Goal: Task Accomplishment & Management: Manage account settings

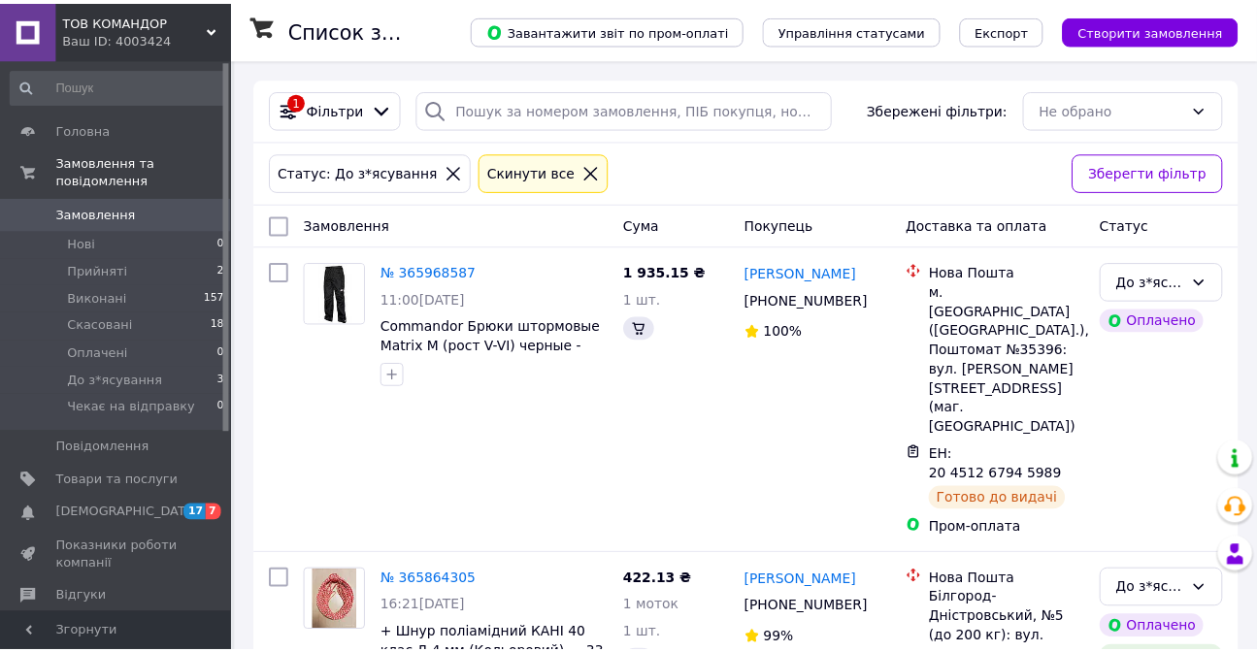
scroll to position [400, 0]
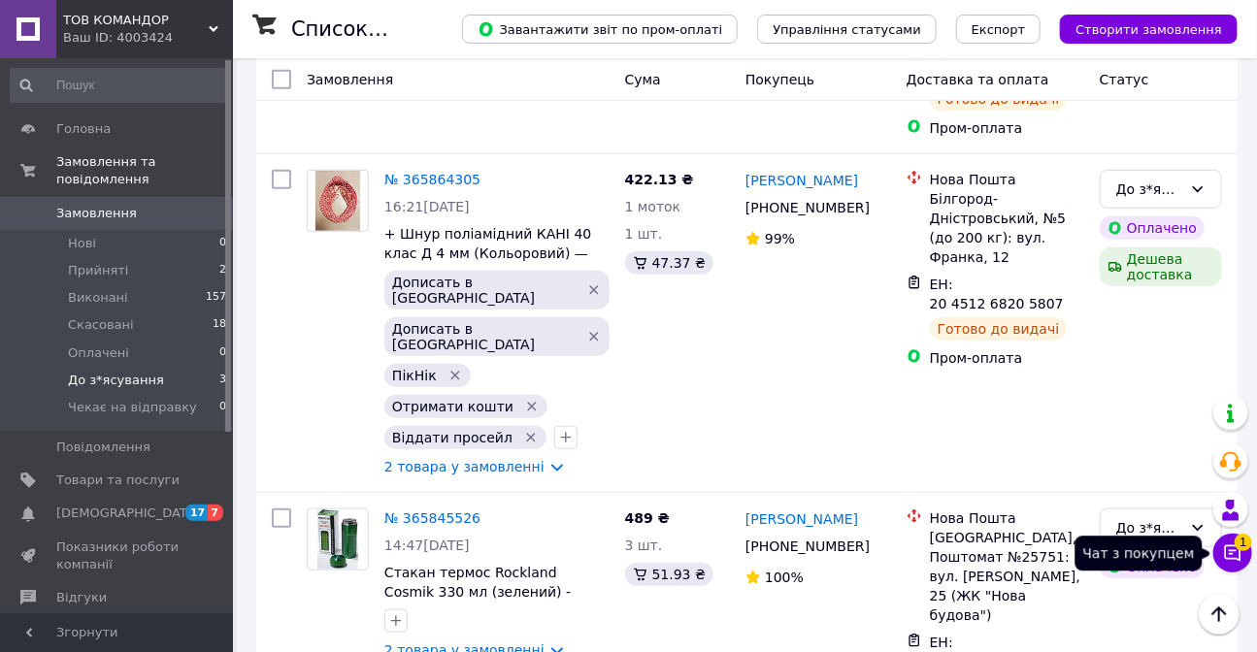
click at [1233, 557] on icon at bounding box center [1232, 553] width 19 height 19
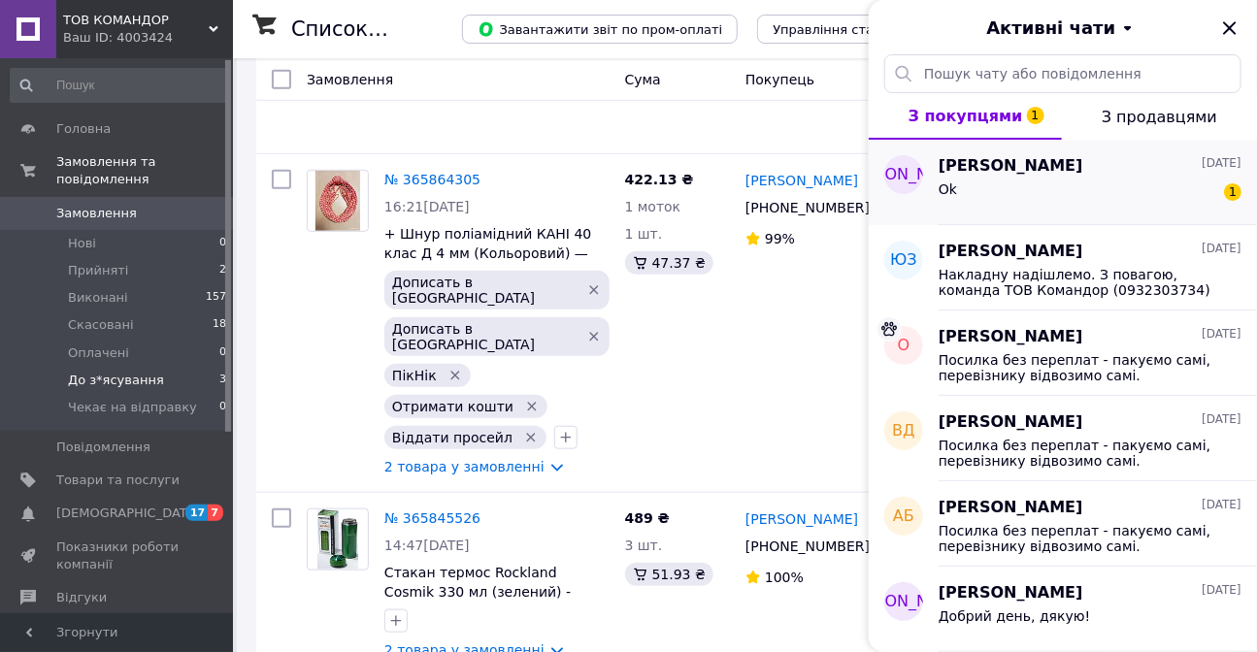
click at [1063, 180] on div "Ok 1" at bounding box center [1090, 193] width 303 height 31
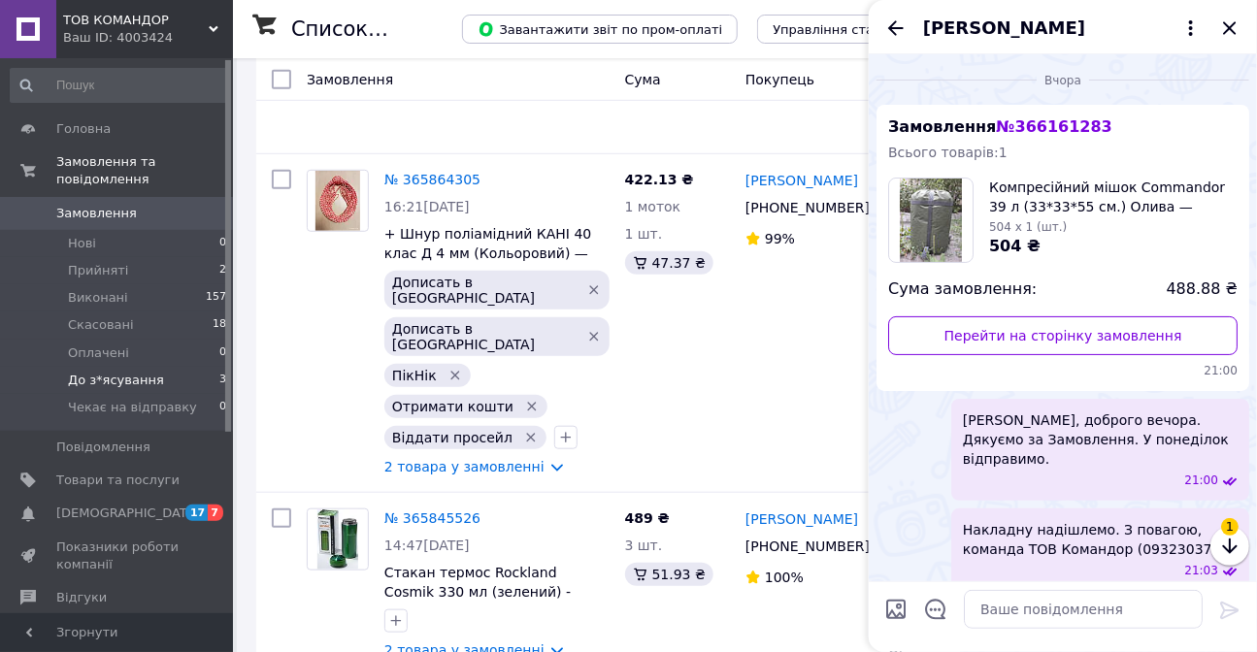
scroll to position [84, 0]
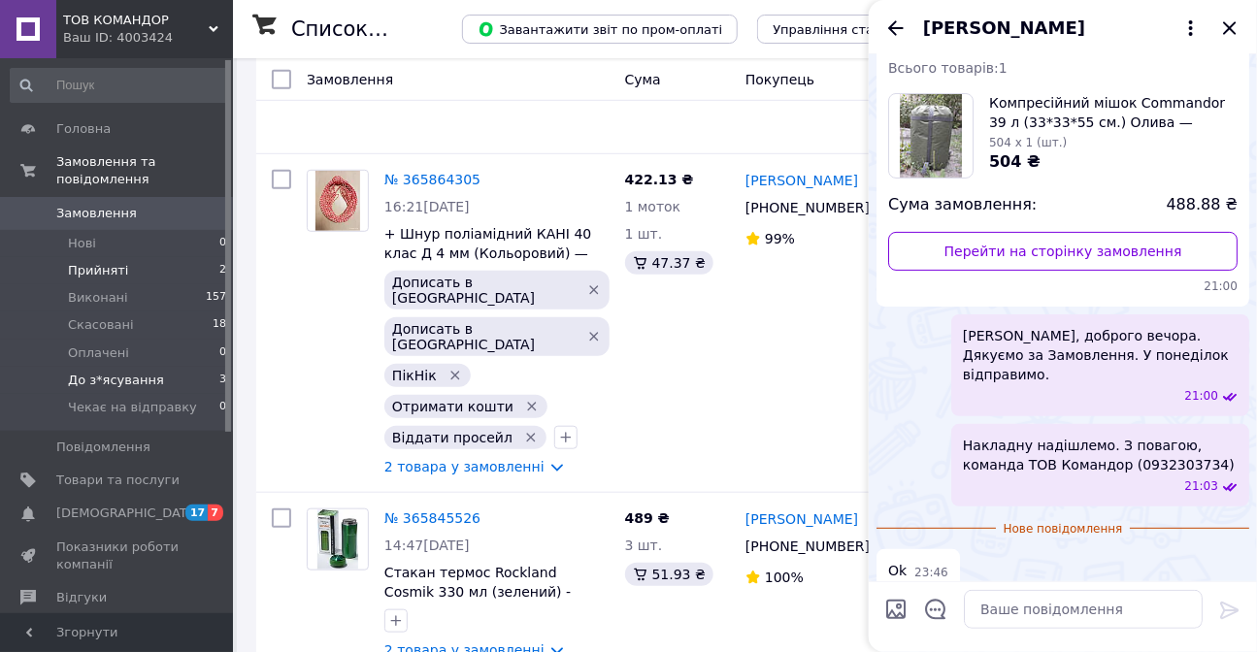
click at [97, 262] on span "Прийняті" at bounding box center [98, 270] width 60 height 17
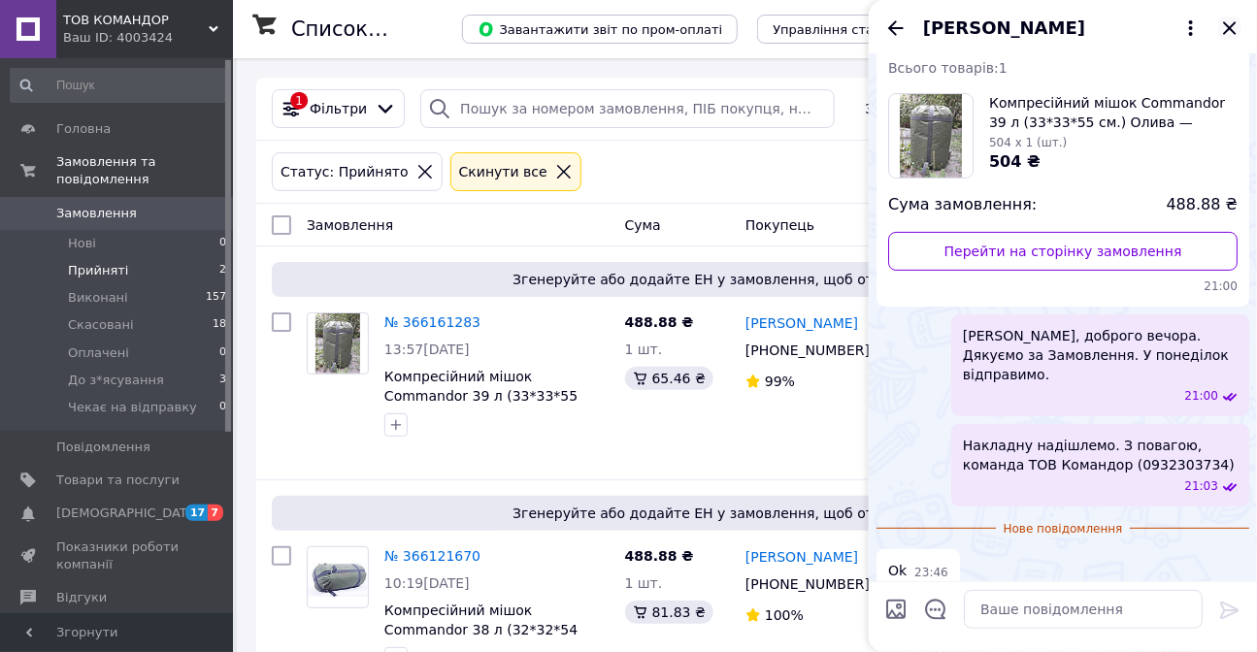
click at [1232, 23] on icon "Закрити" at bounding box center [1229, 28] width 23 height 23
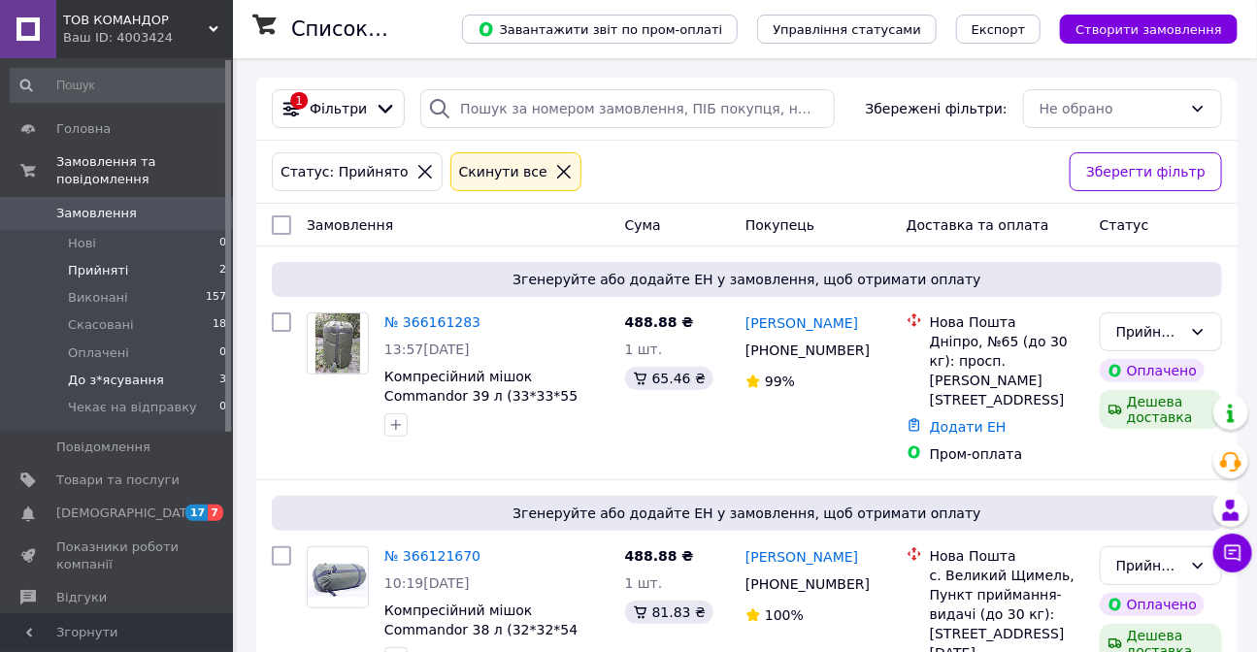
click at [136, 372] on span "До з*ясування" at bounding box center [116, 380] width 96 height 17
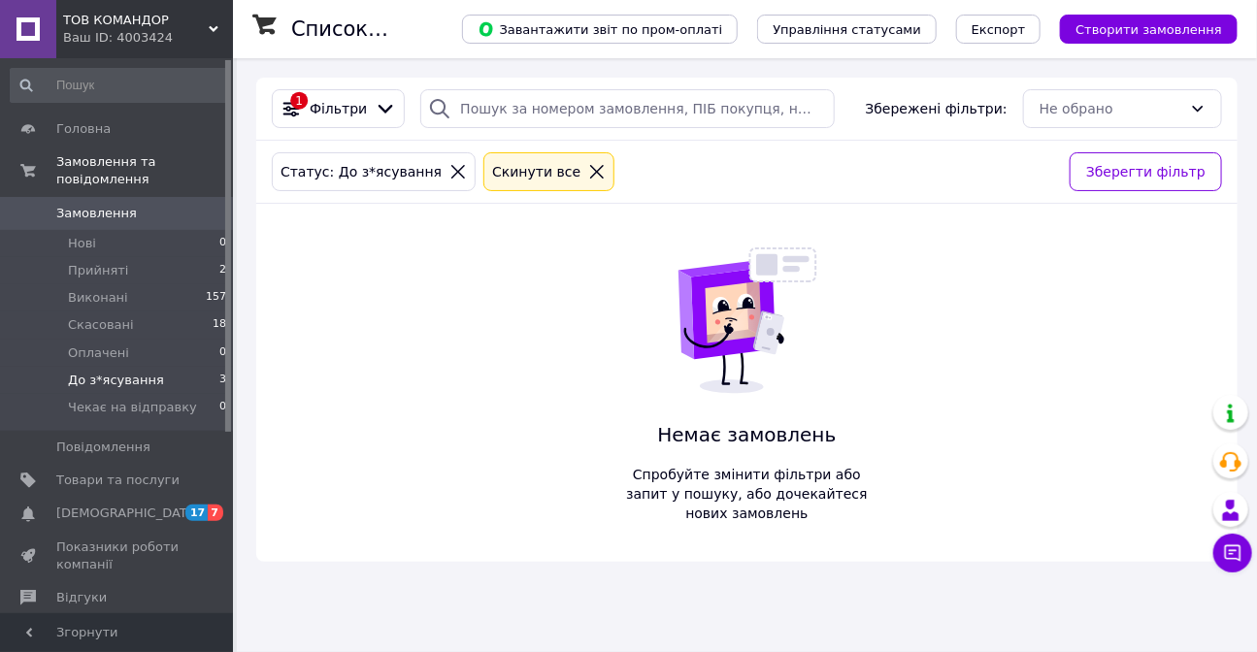
click at [130, 372] on span "До з*ясування" at bounding box center [116, 380] width 96 height 17
click at [588, 171] on icon at bounding box center [596, 171] width 17 height 17
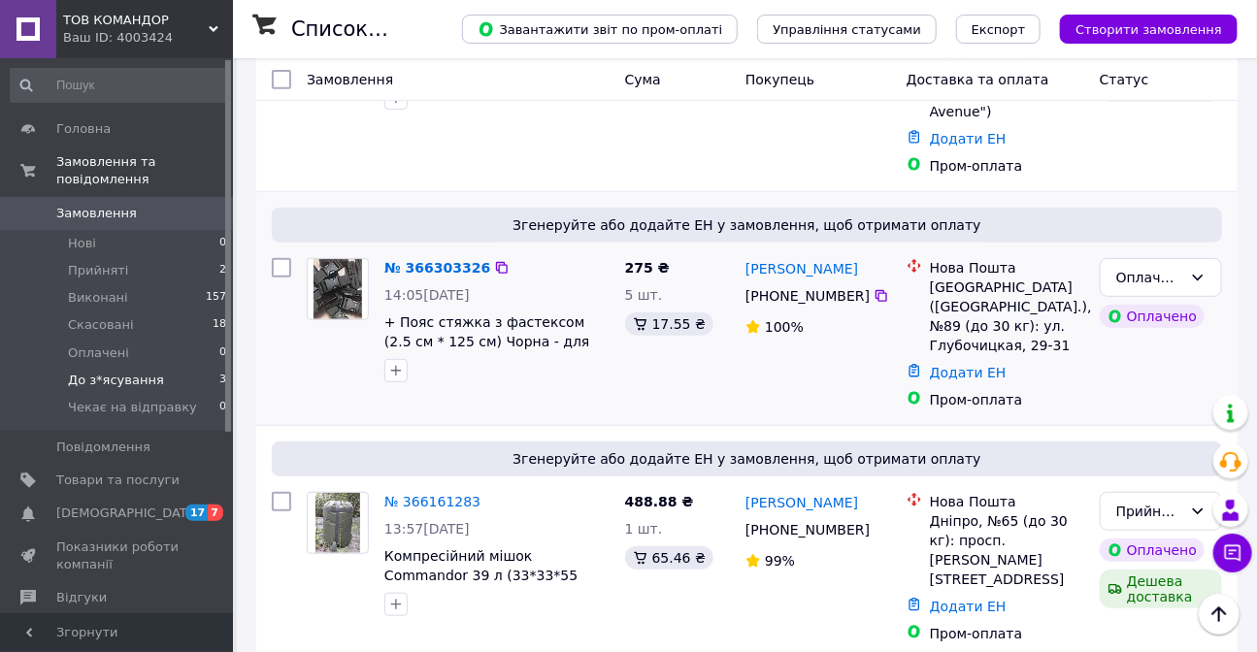
scroll to position [176, 0]
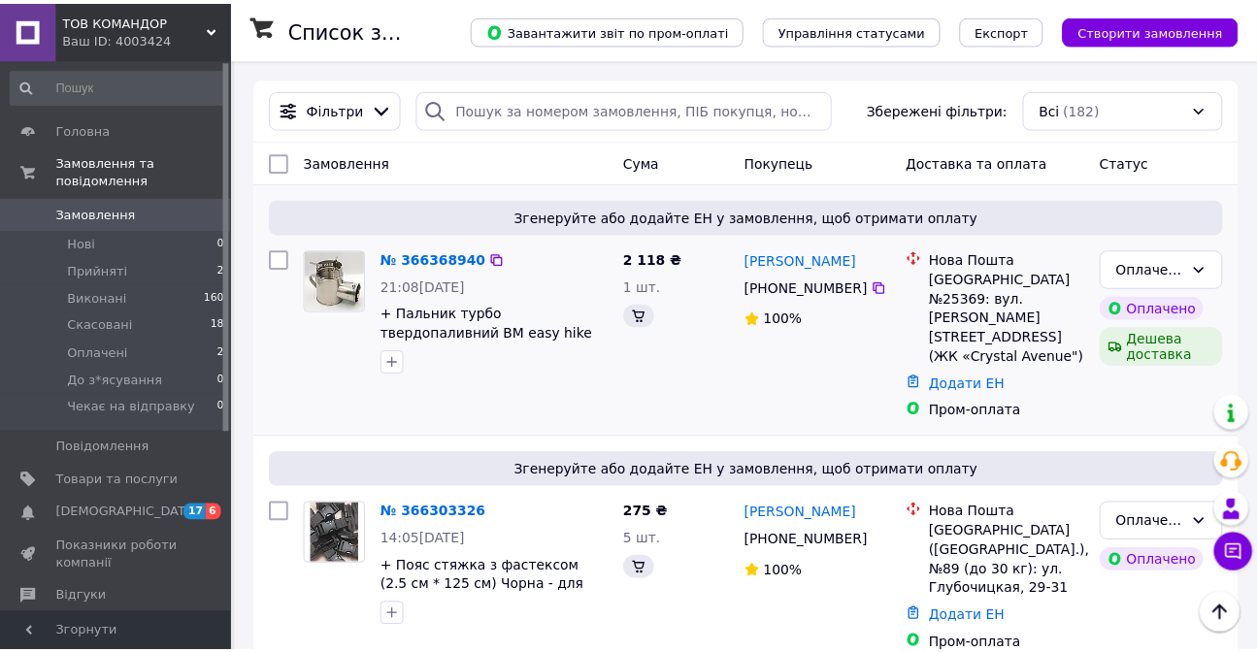
scroll to position [176, 0]
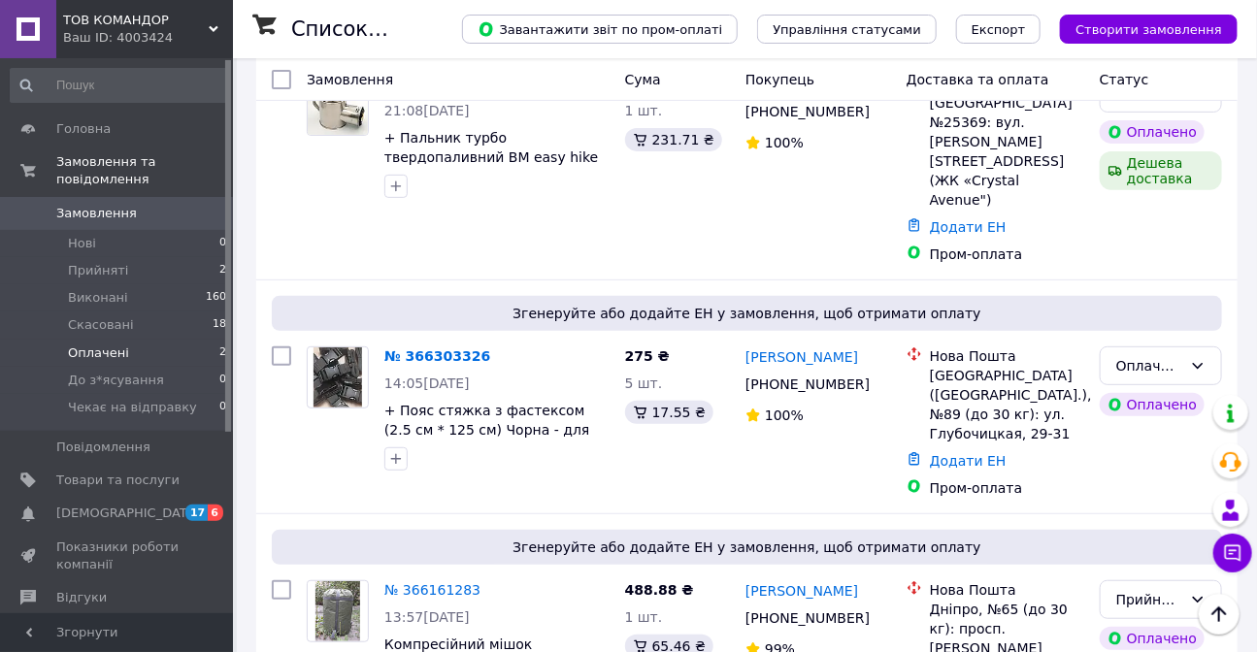
click at [106, 345] on span "Оплачені" at bounding box center [98, 353] width 61 height 17
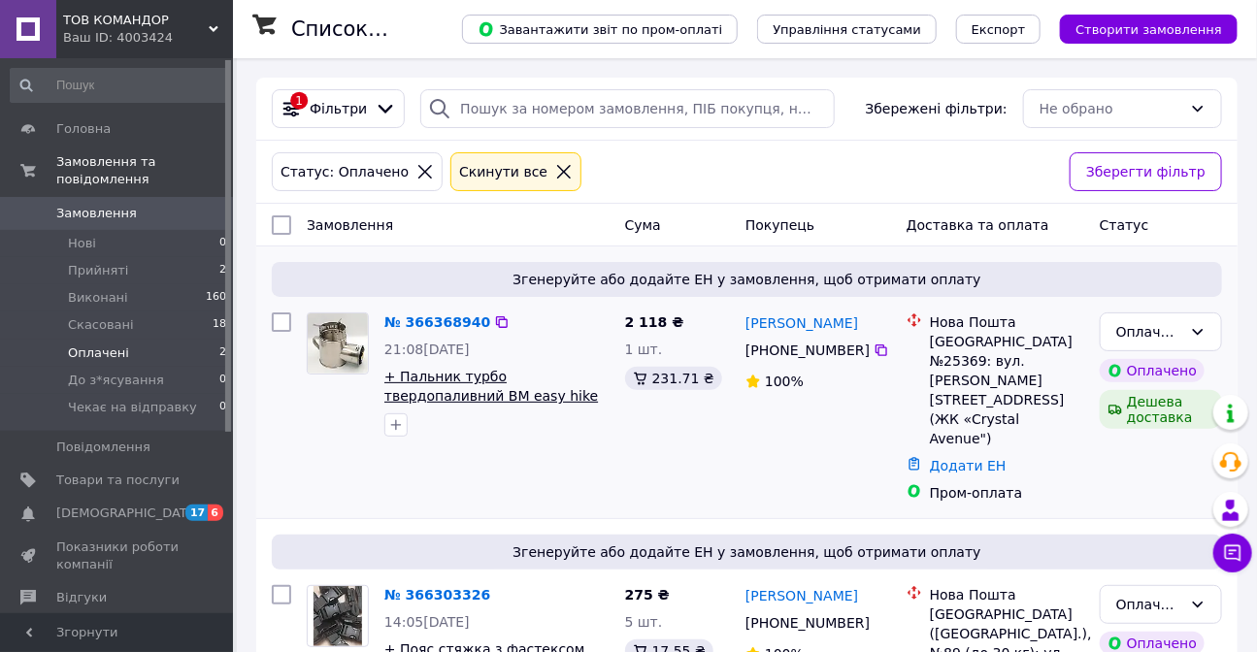
scroll to position [81, 0]
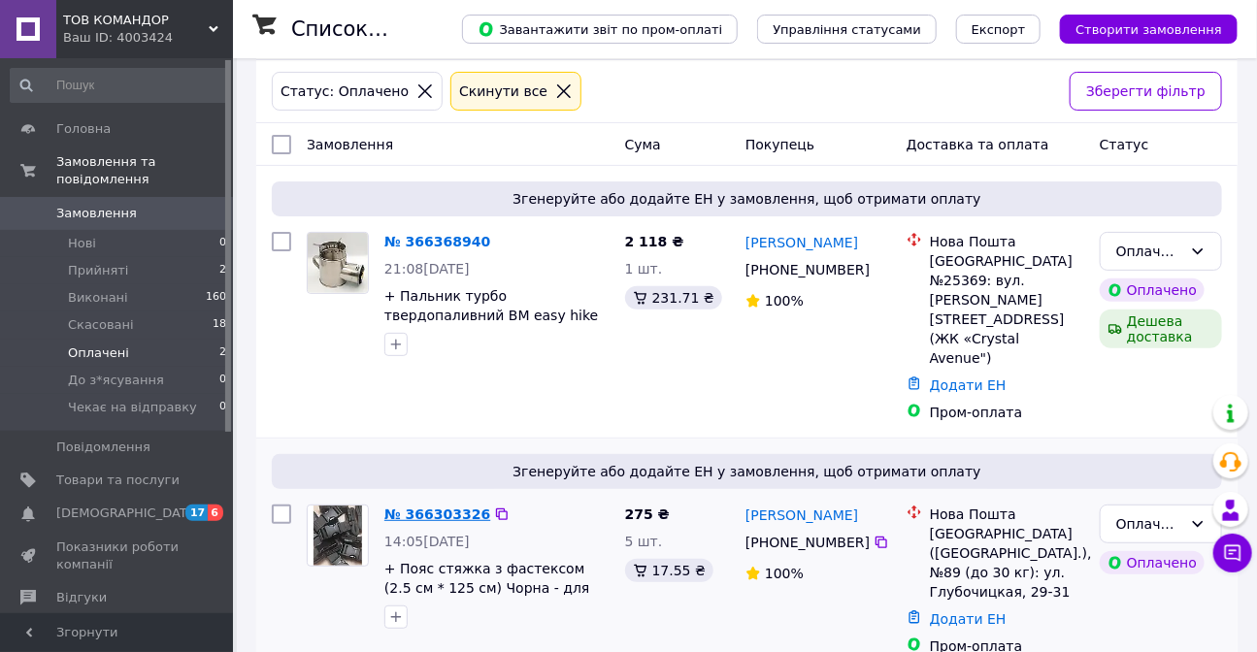
click at [445, 507] on link "№ 366303326" at bounding box center [437, 515] width 106 height 16
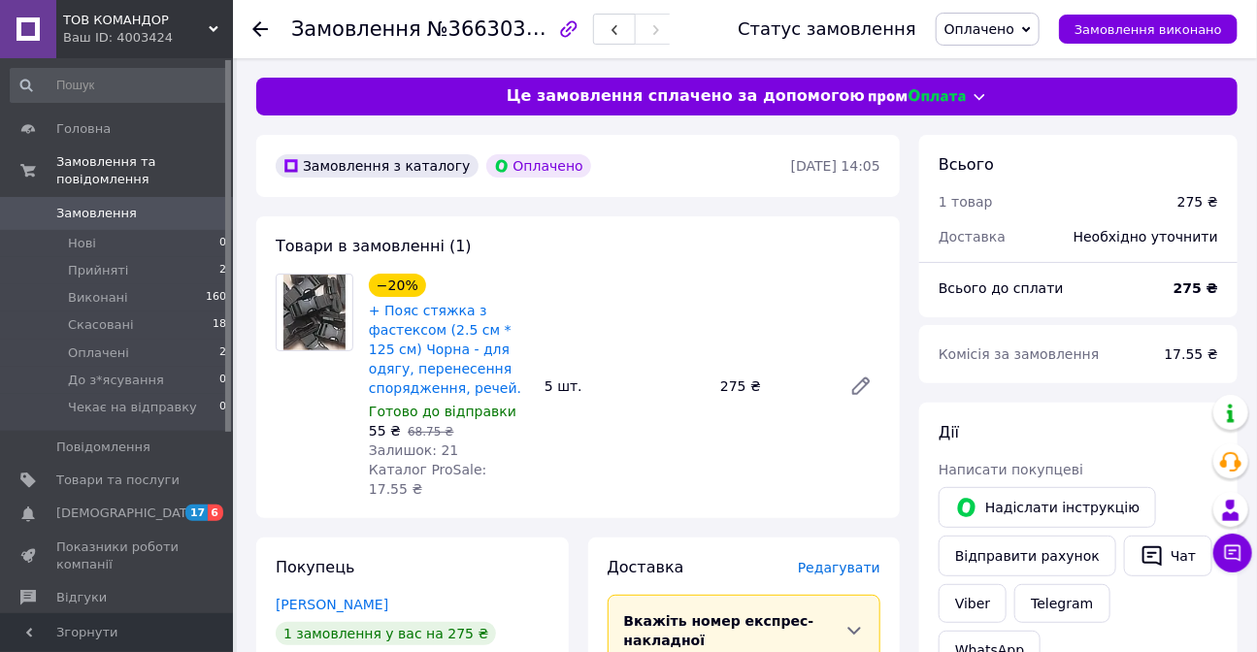
click at [1031, 27] on icon at bounding box center [1026, 29] width 9 height 6
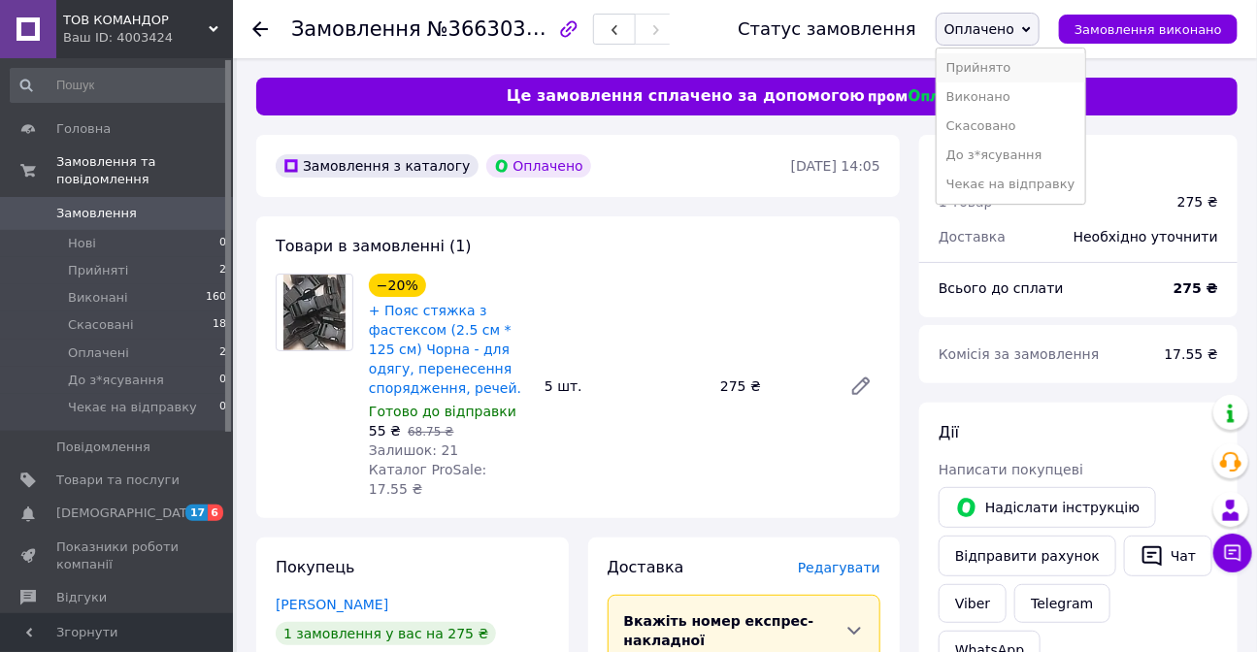
click at [1019, 67] on li "Прийнято" at bounding box center [1011, 67] width 149 height 29
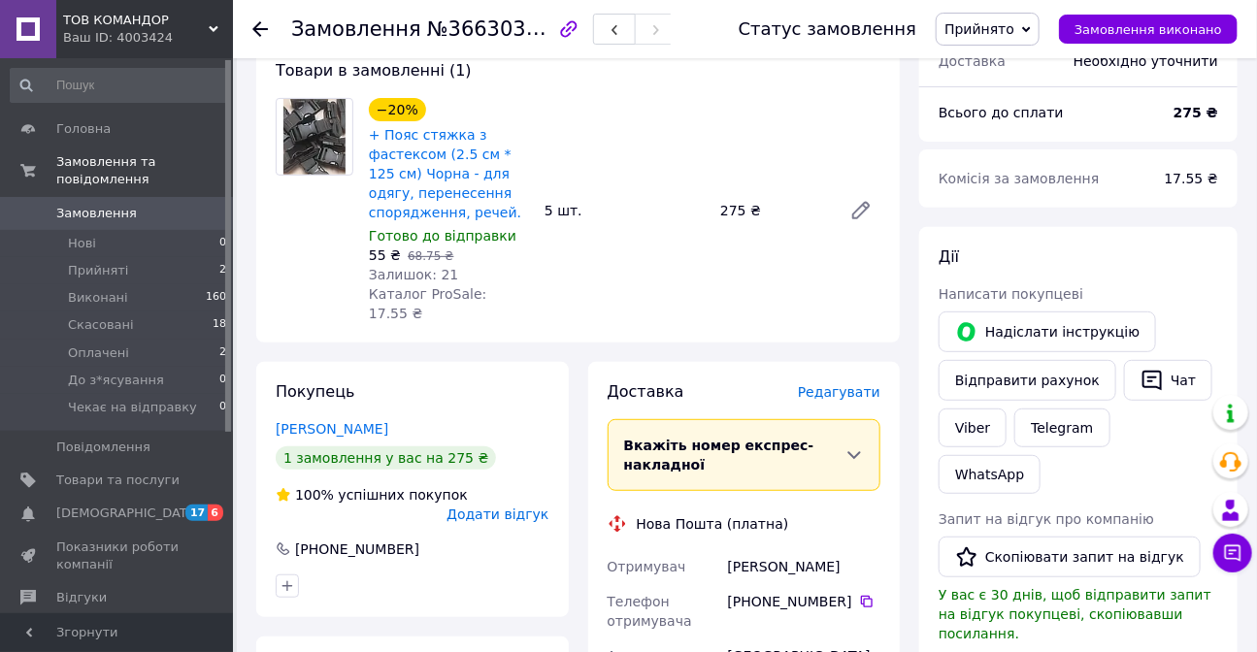
scroll to position [264, 0]
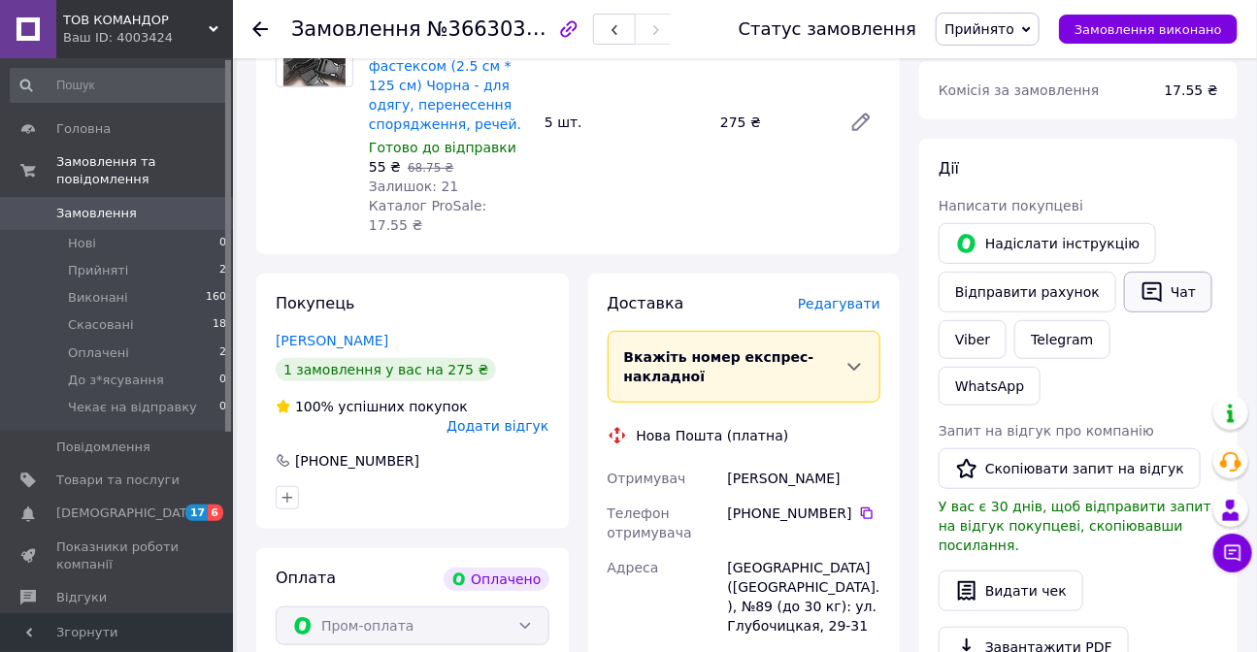
click at [1178, 295] on button "Чат" at bounding box center [1168, 292] width 88 height 41
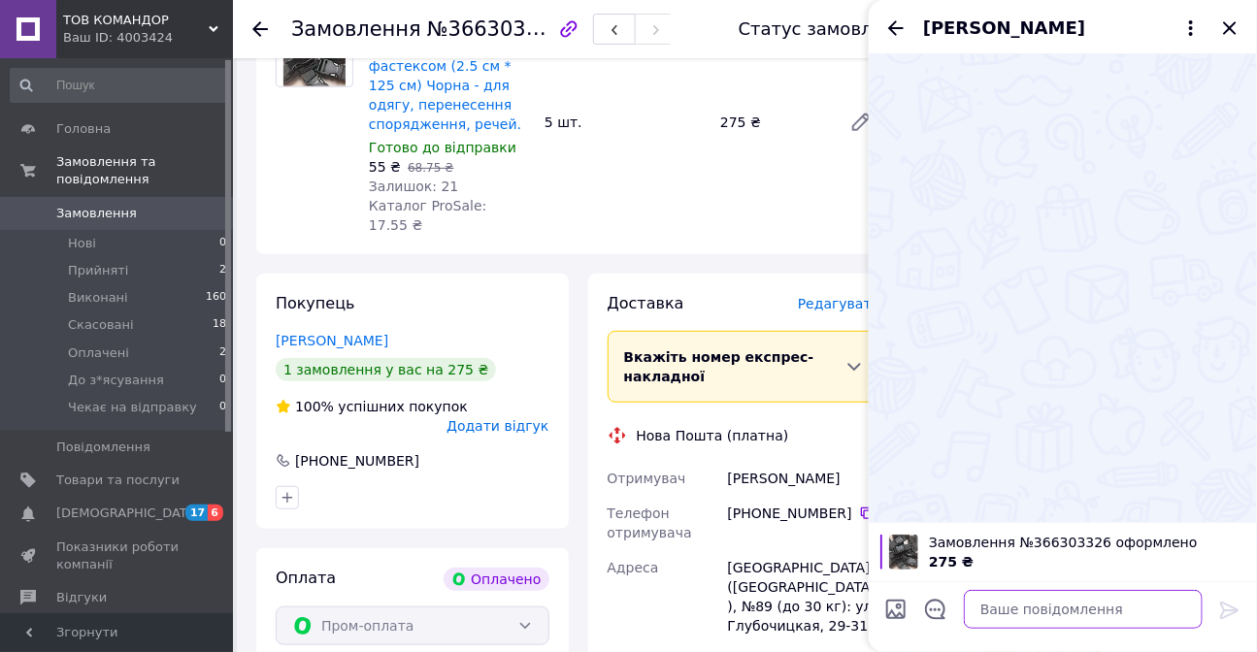
click at [1010, 620] on textarea at bounding box center [1083, 609] width 239 height 39
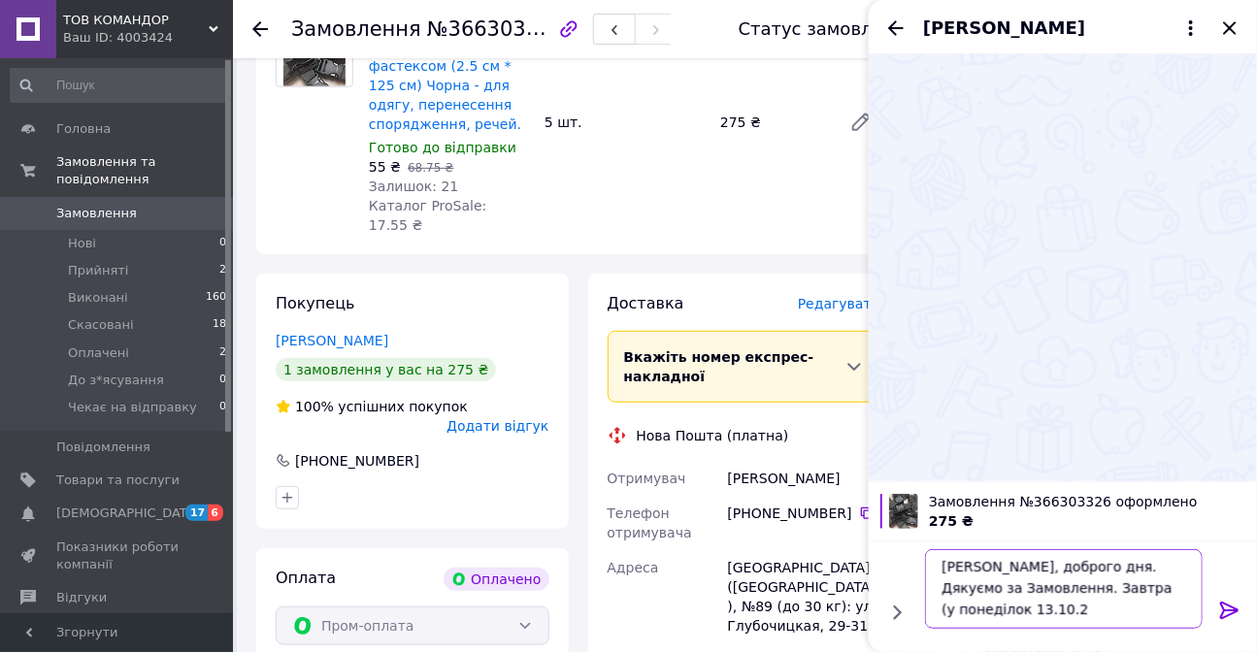
scroll to position [1, 0]
type textarea "[PERSON_NAME], доброго дня. Дякуємо за Замовлення. Завтра (у [DATE]) відправимо."
click at [1237, 609] on icon at bounding box center [1229, 610] width 18 height 17
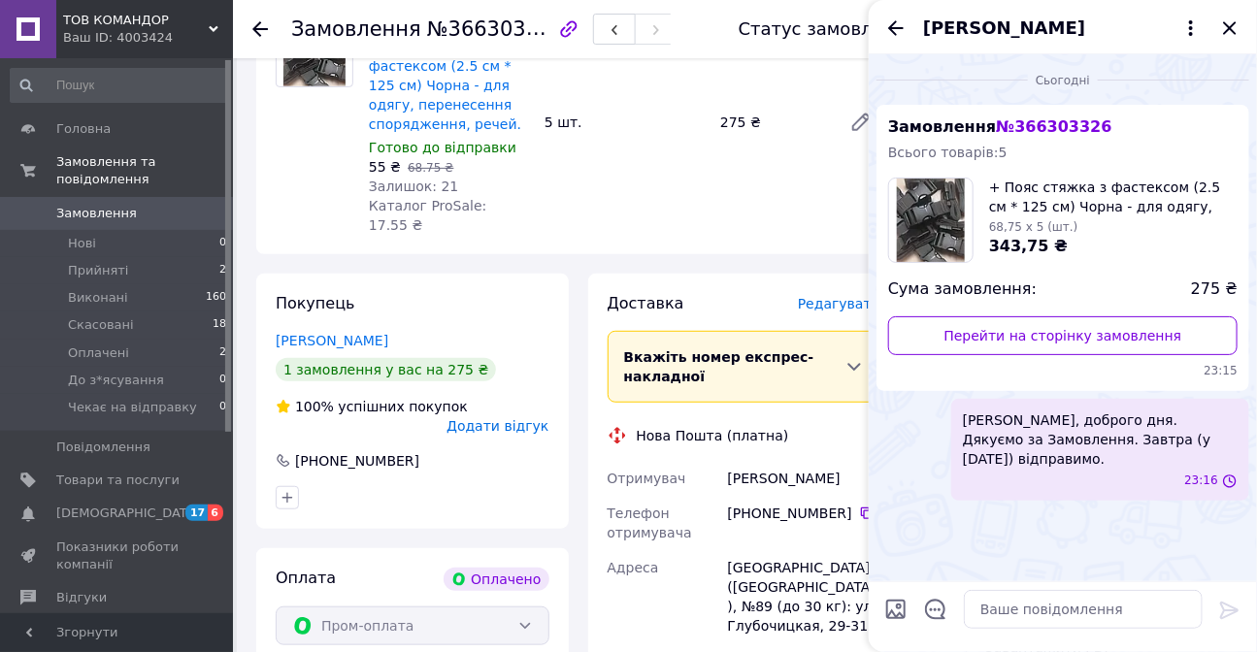
scroll to position [0, 0]
click at [1000, 621] on textarea at bounding box center [1083, 609] width 239 height 39
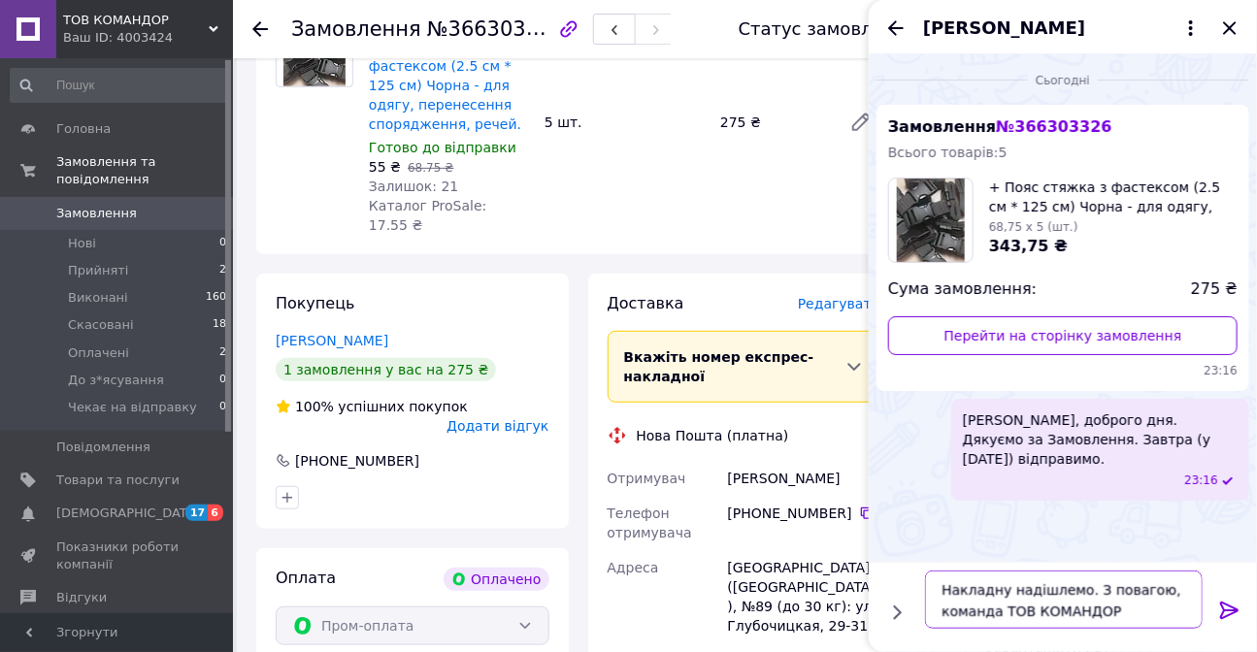
paste textarea "(0932303734)"
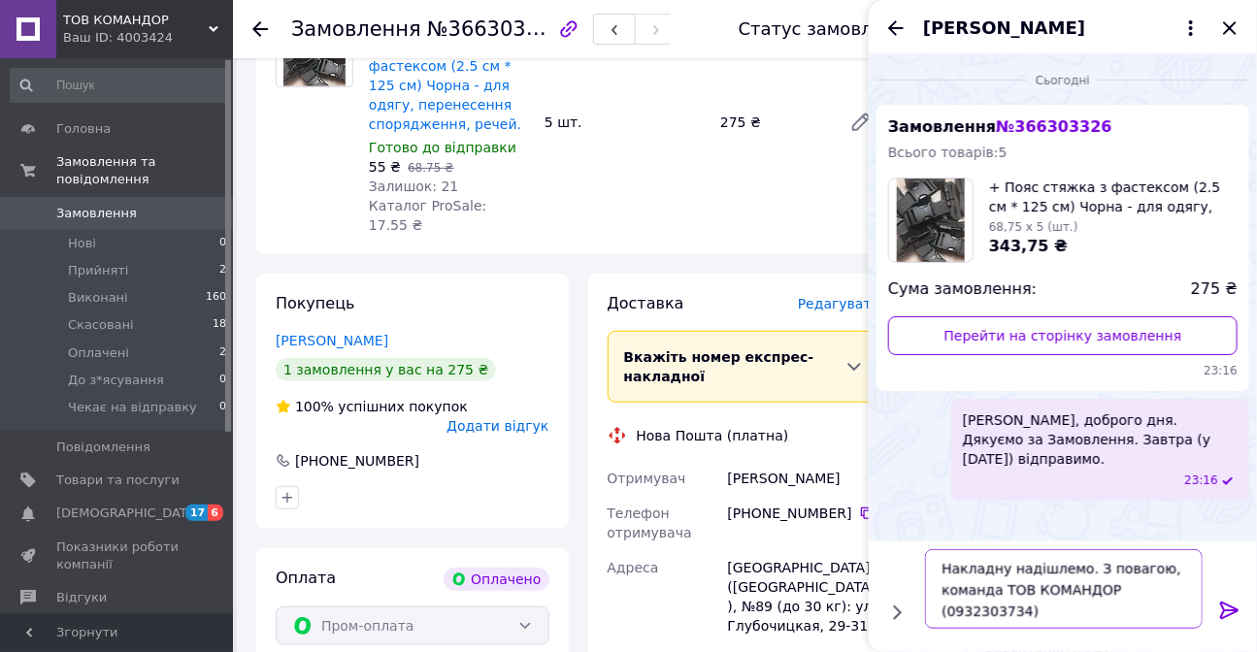
type textarea "Накладну надішлемо. З повагою, команда ТОВ КОМАНДОР (0932303734)"
click at [1225, 605] on icon at bounding box center [1229, 610] width 23 height 23
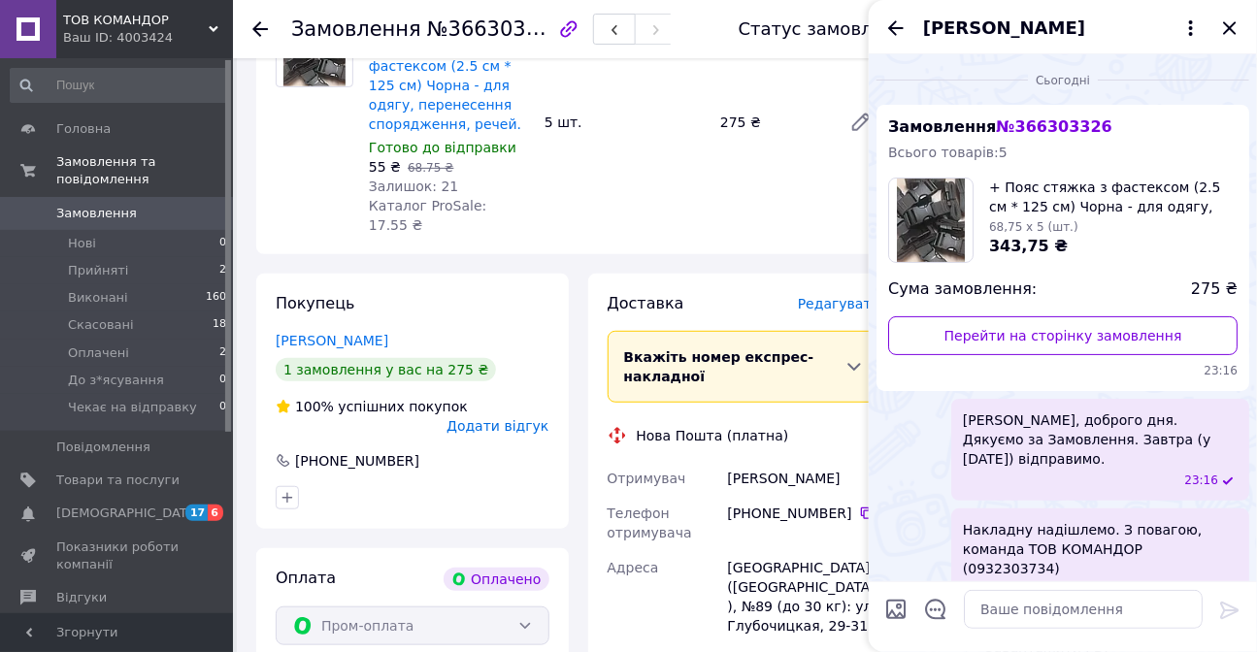
scroll to position [17, 0]
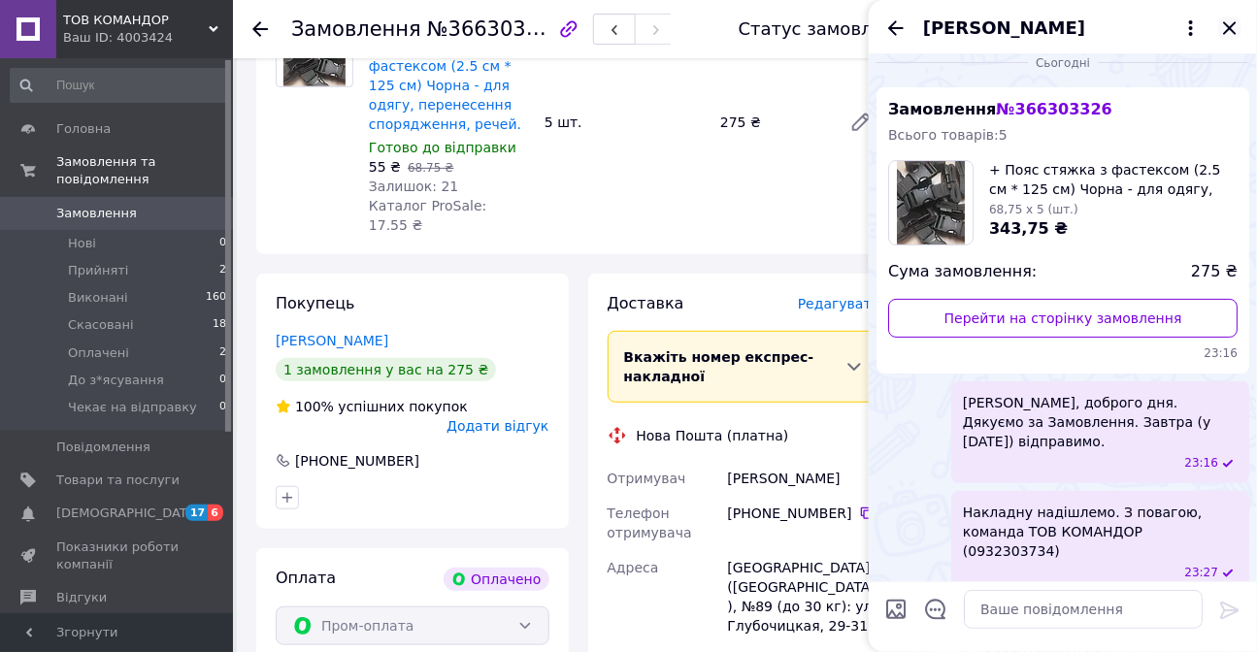
click at [1226, 24] on icon "Закрити" at bounding box center [1229, 27] width 13 height 13
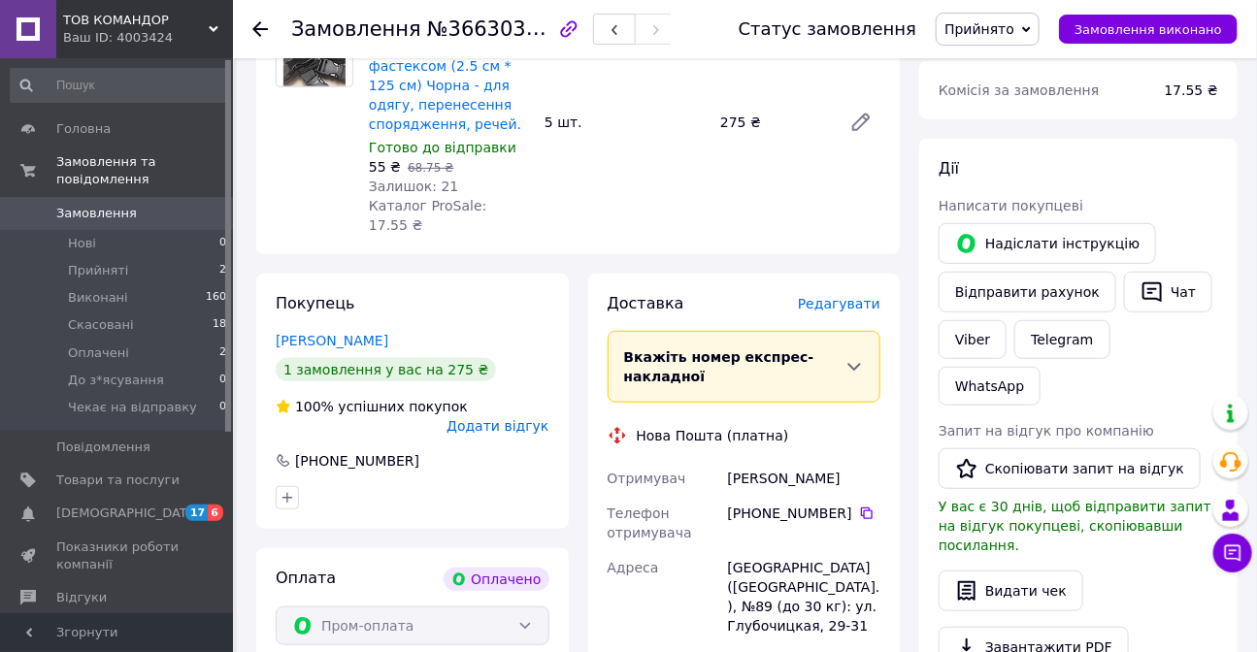
click at [1031, 25] on icon at bounding box center [1026, 29] width 9 height 9
click at [115, 345] on span "Оплачені" at bounding box center [98, 353] width 61 height 17
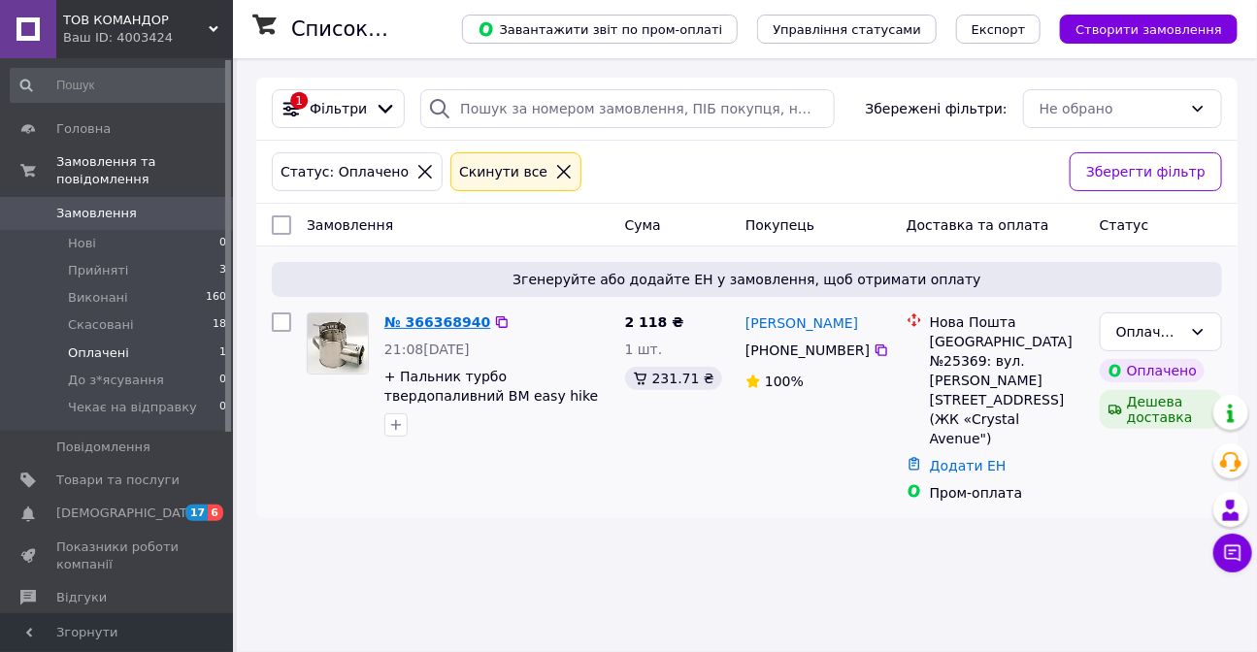
click at [433, 326] on link "№ 366368940" at bounding box center [437, 323] width 106 height 16
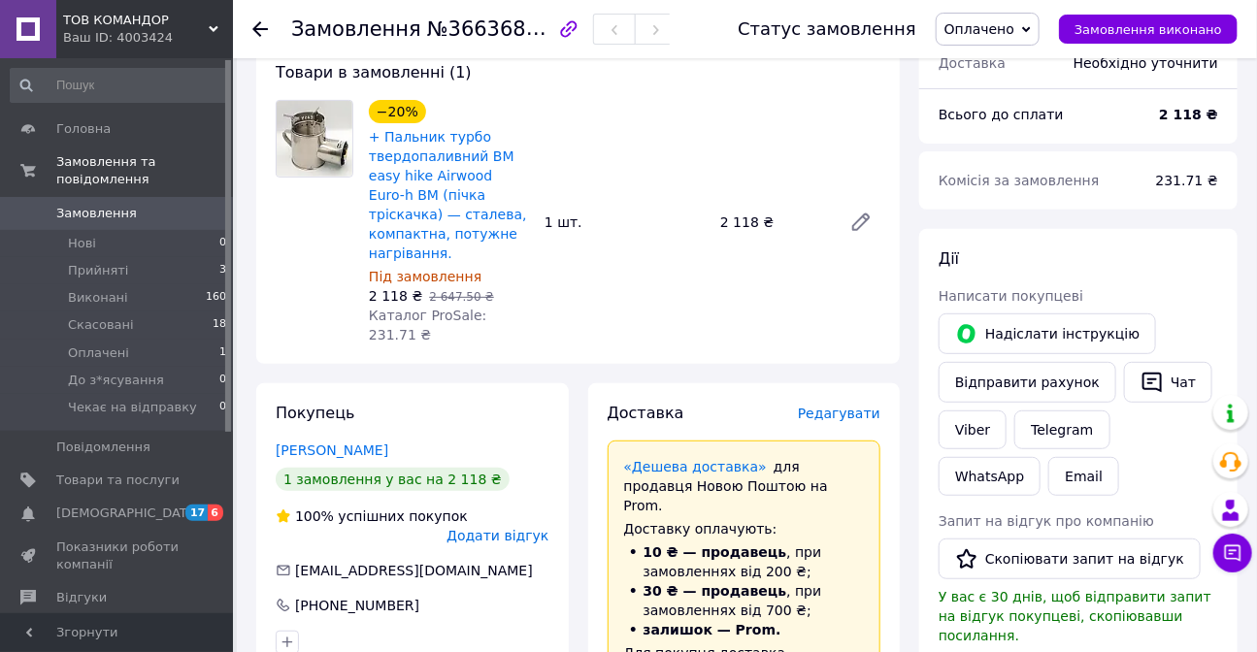
scroll to position [176, 0]
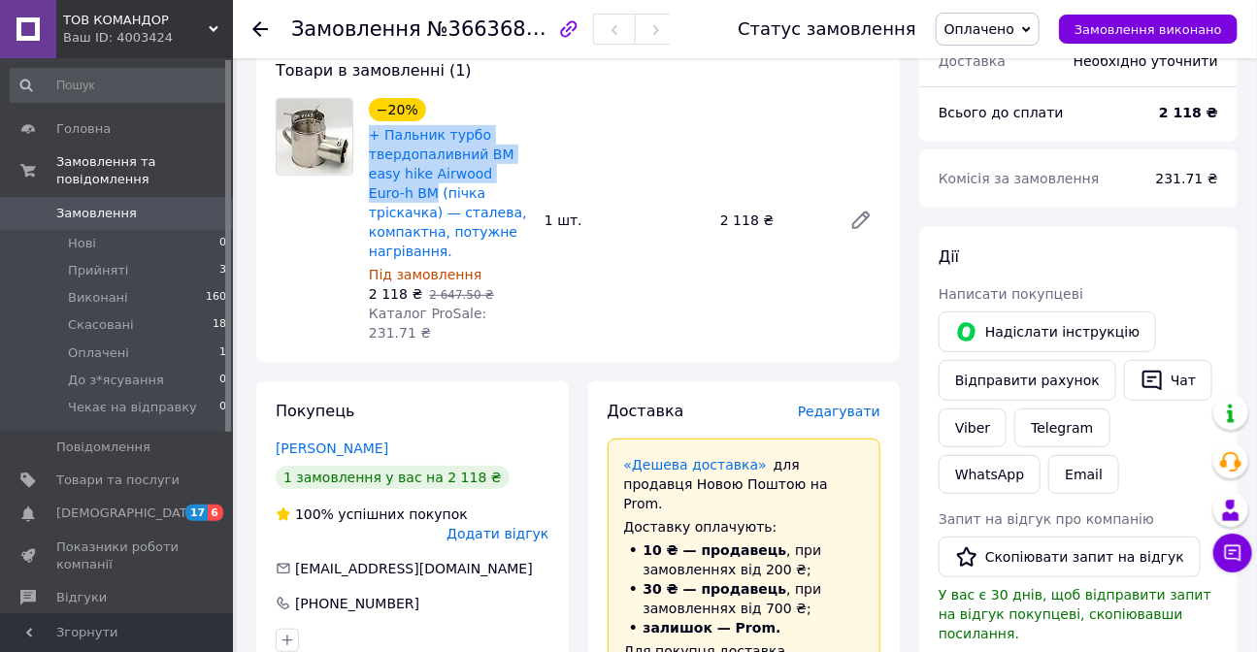
drag, startPoint x: 365, startPoint y: 127, endPoint x: 524, endPoint y: 182, distance: 168.2
click at [524, 182] on div "−20% + Пальник турбо твердопаливний BM easy hike Airwood Euro-h BM (пічка тріск…" at bounding box center [449, 220] width 176 height 252
copy link "+ Пальник турбо твердопаливний BM easy hike Airwood Euro-h BM"
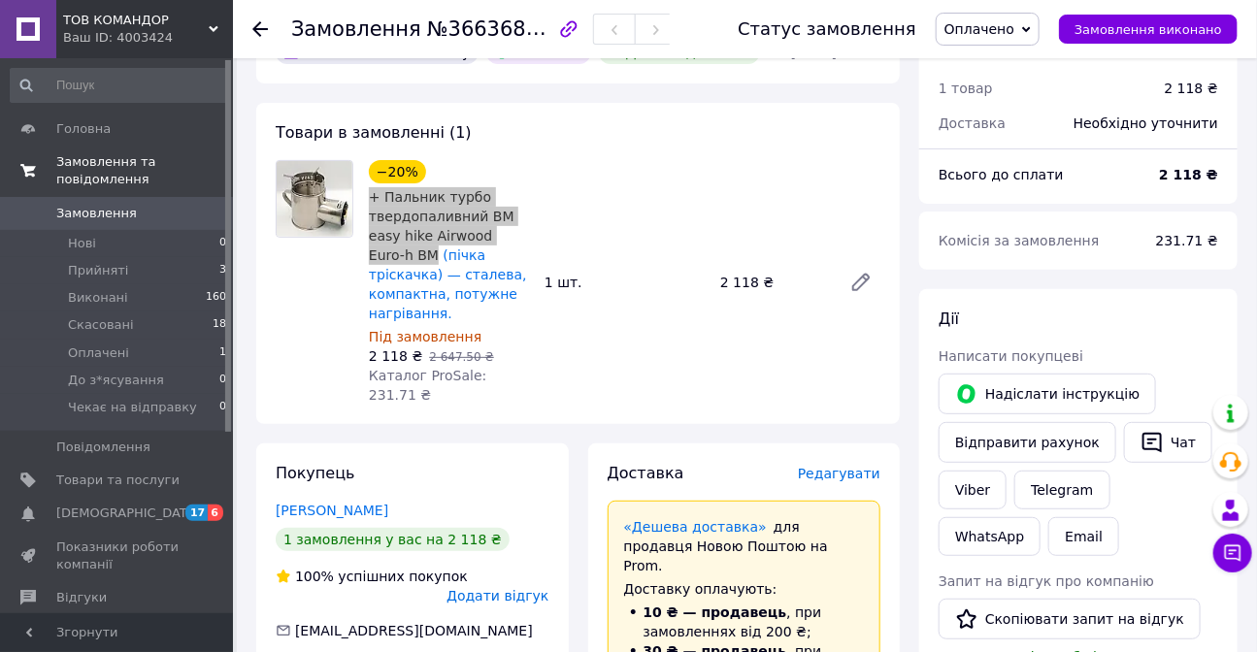
scroll to position [0, 0]
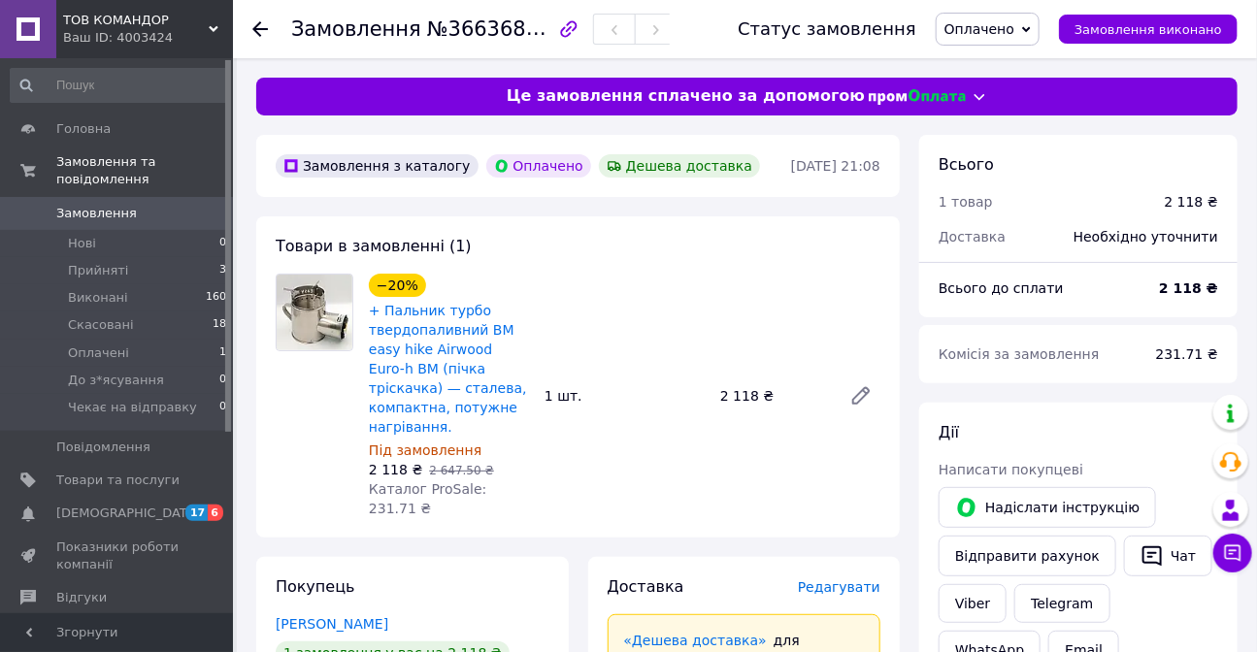
click at [659, 482] on div "−20% + Пальник турбо твердопаливний BM easy hike Airwood Euro-h BM (пічка тріск…" at bounding box center [624, 396] width 527 height 252
click at [1157, 550] on button "Чат" at bounding box center [1168, 556] width 88 height 41
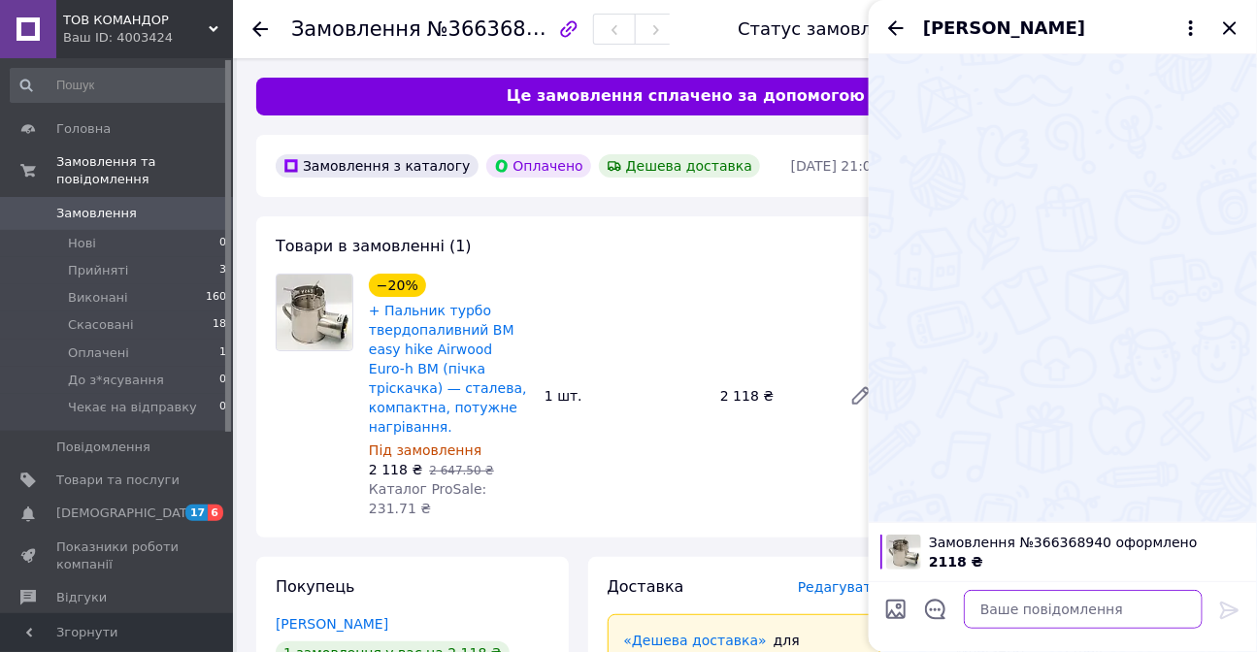
click at [1067, 598] on textarea at bounding box center [1083, 609] width 239 height 39
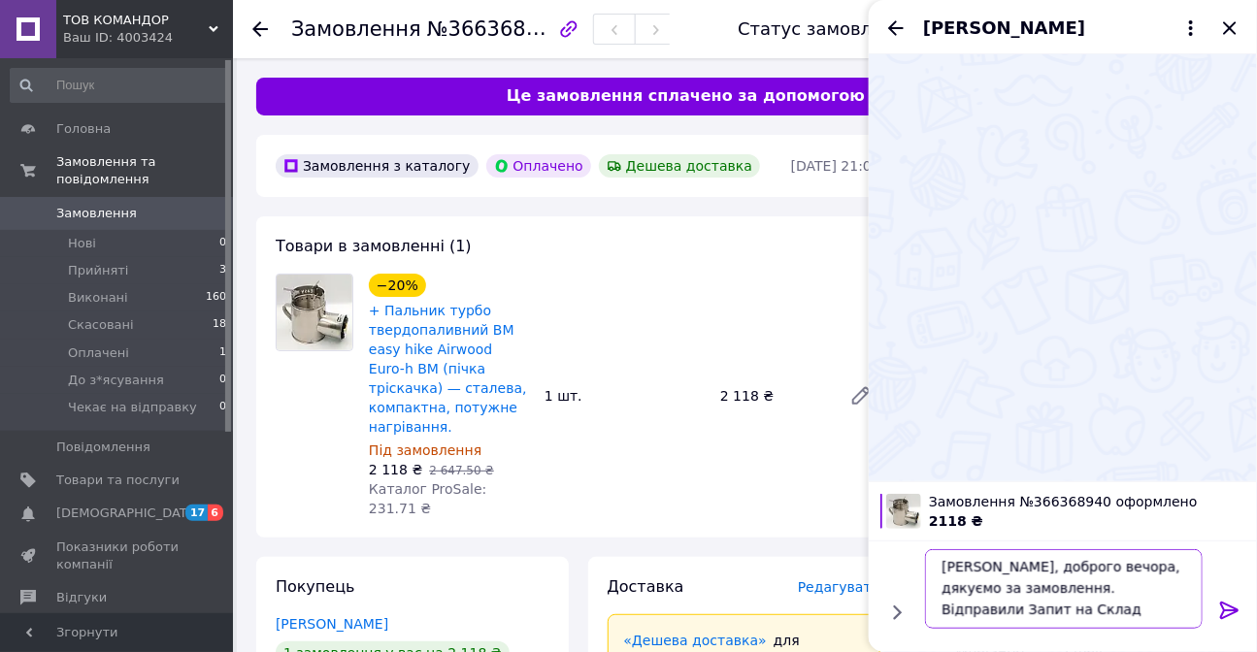
scroll to position [1, 0]
type textarea "[PERSON_NAME], доброго вечора, дякуємо за замовлення. Відправили Запит на Склад."
click at [1223, 610] on icon at bounding box center [1229, 610] width 18 height 17
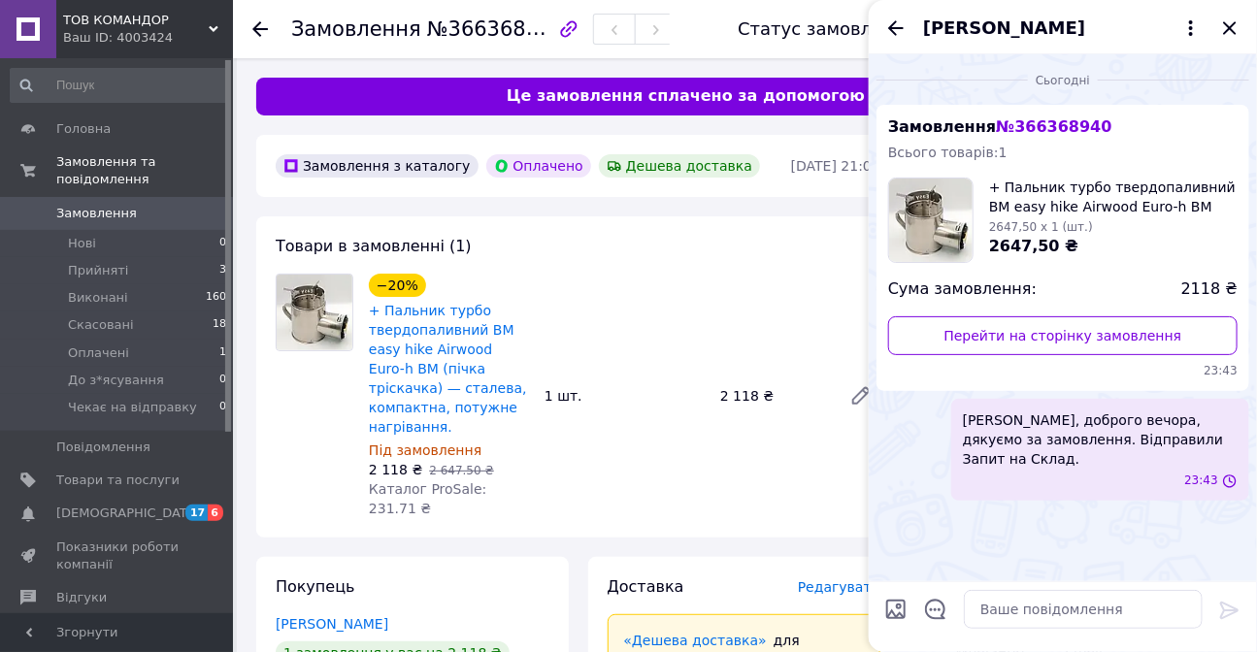
scroll to position [0, 0]
click at [1113, 611] on textarea at bounding box center [1083, 609] width 239 height 39
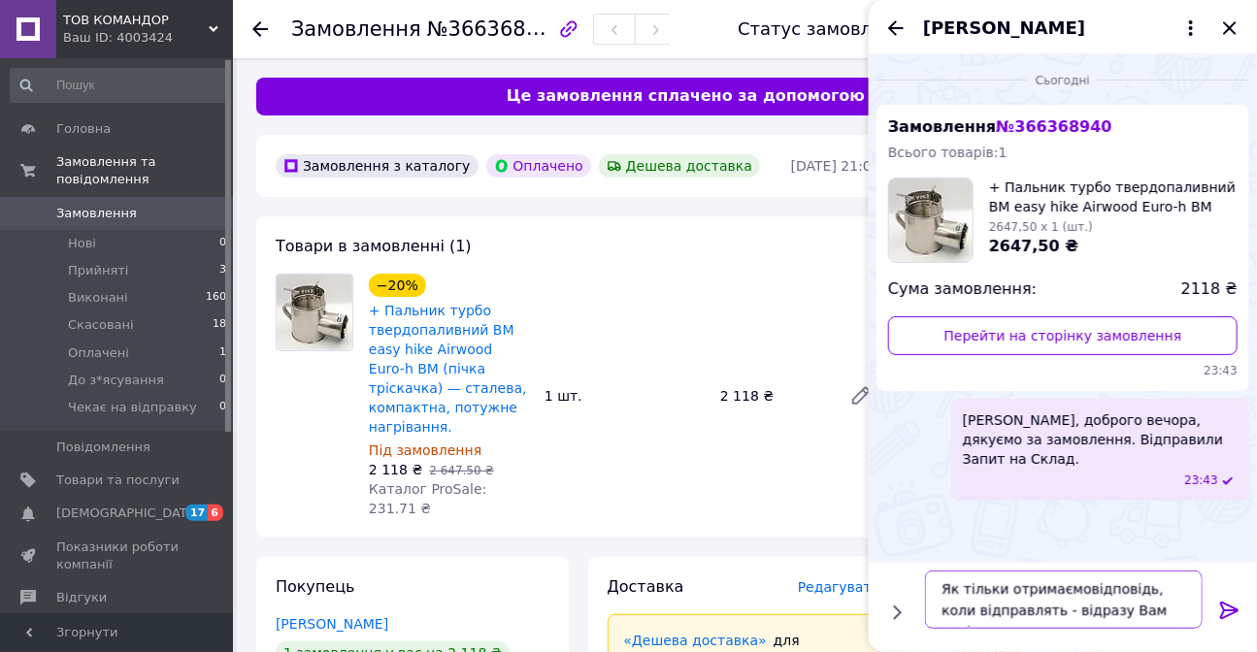
scroll to position [13, 0]
type textarea "Як тільки отримаємовідповідь, коли відправлять - відразу Вам повідомимо."
click at [1232, 612] on icon at bounding box center [1229, 610] width 23 height 23
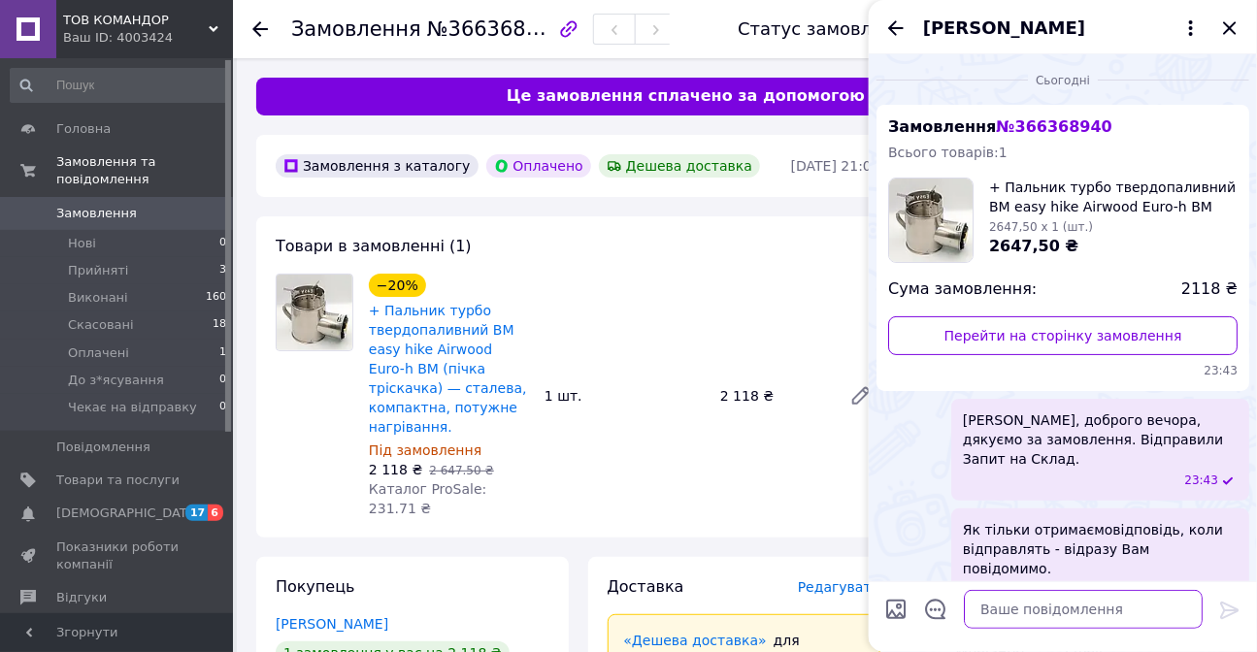
click at [1011, 601] on textarea at bounding box center [1083, 609] width 239 height 39
type textarea "У вівторок відправимо."
click at [1225, 611] on icon at bounding box center [1229, 610] width 18 height 17
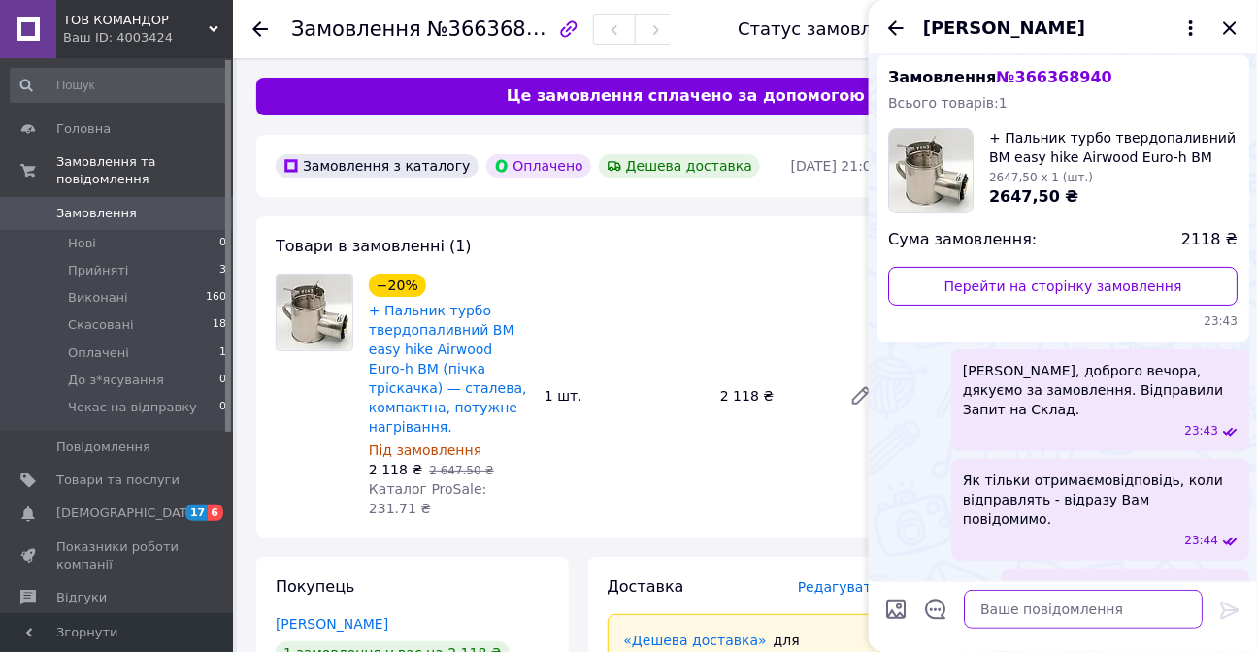
click at [995, 613] on textarea at bounding box center [1083, 609] width 239 height 39
paste textarea "(0932303734)"
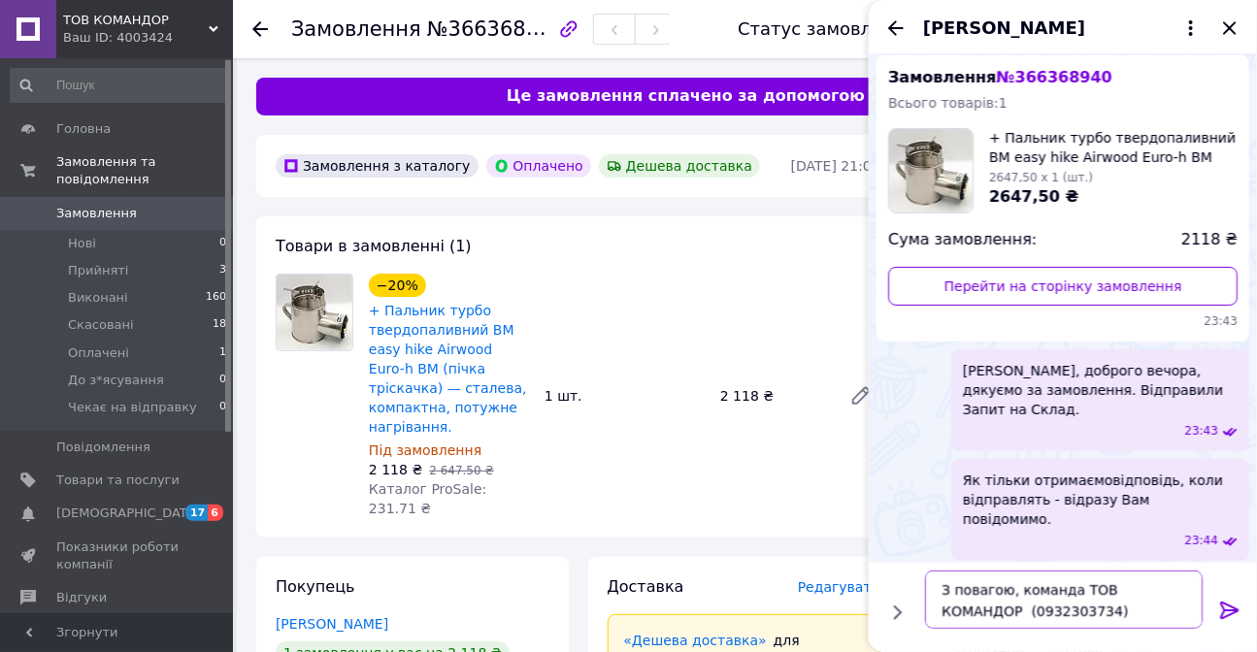
type textarea "З повагою, команда ТОВ КОМАНДОР (0932303734)"
click at [1226, 605] on icon at bounding box center [1229, 610] width 23 height 23
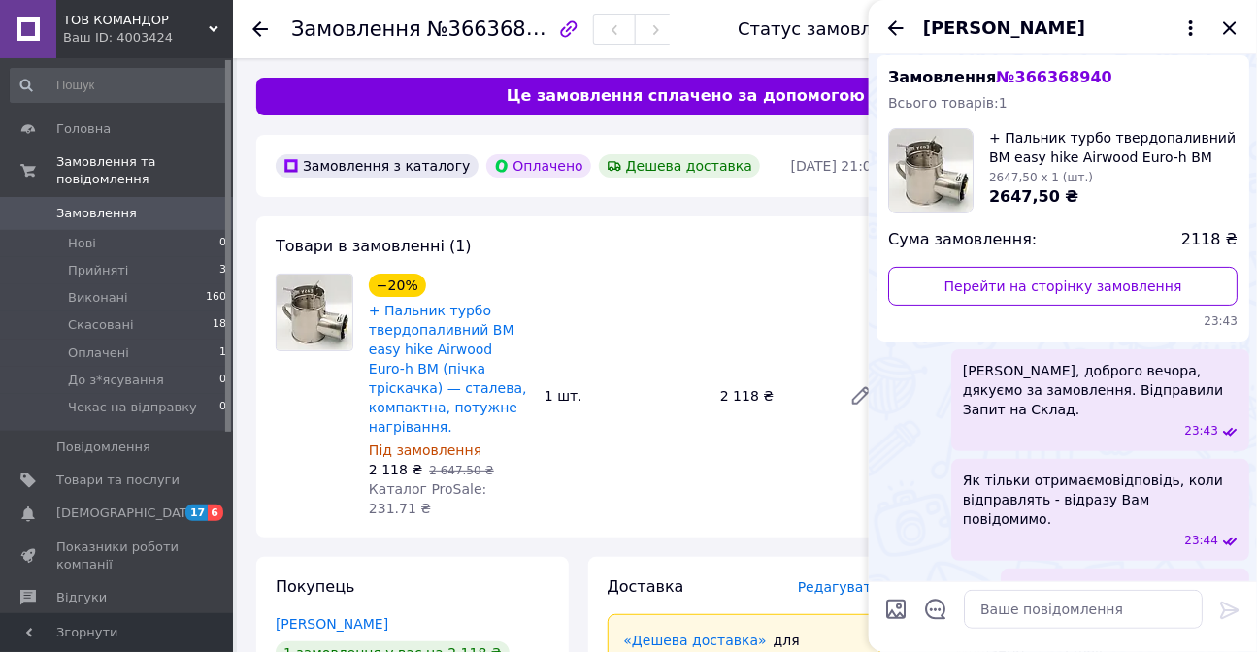
scroll to position [243, 0]
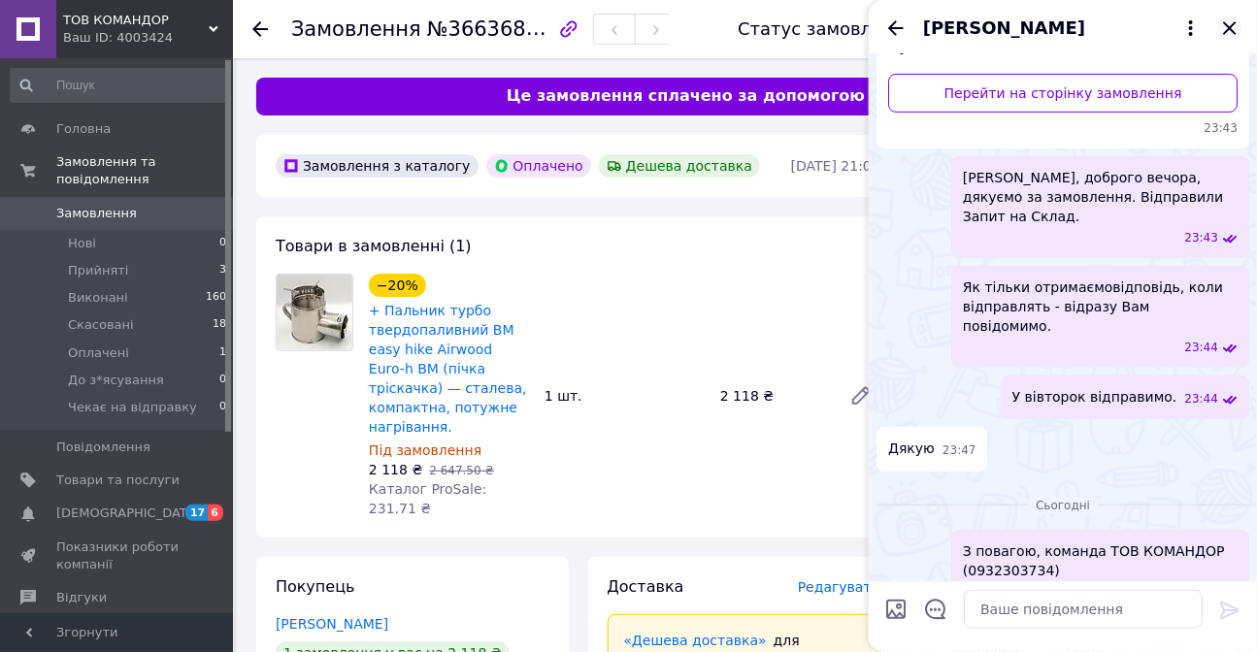
click at [1228, 23] on icon "Закрити" at bounding box center [1229, 28] width 23 height 23
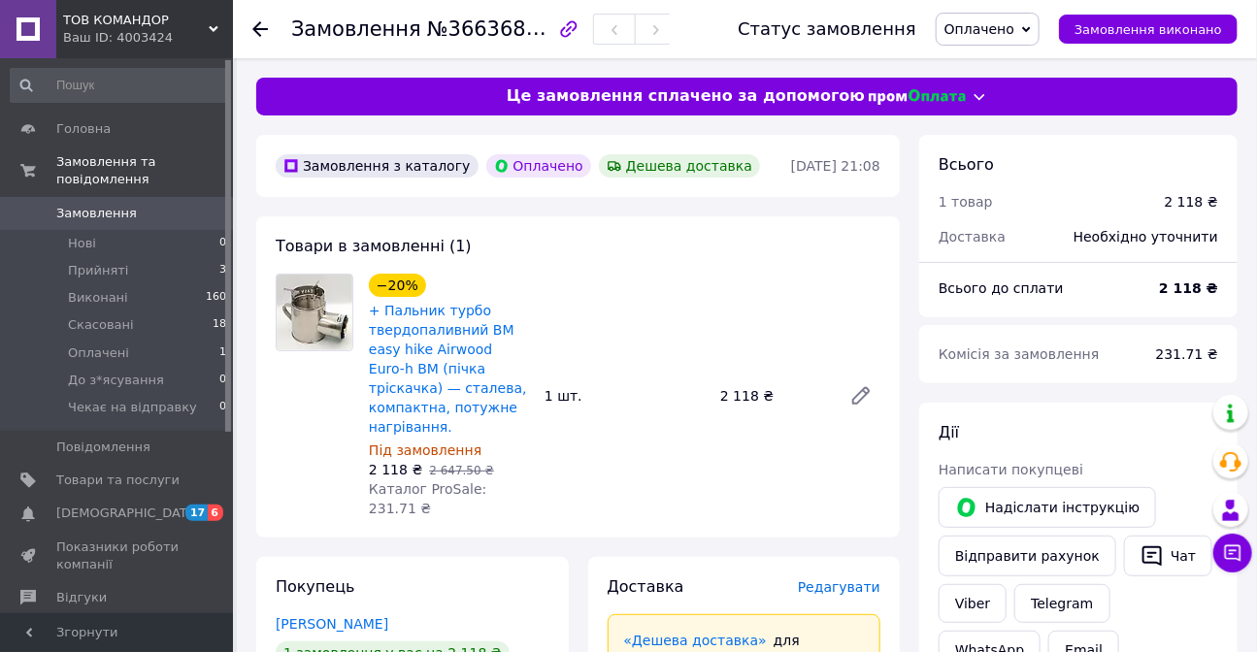
click at [1040, 20] on span "Оплачено" at bounding box center [988, 29] width 104 height 33
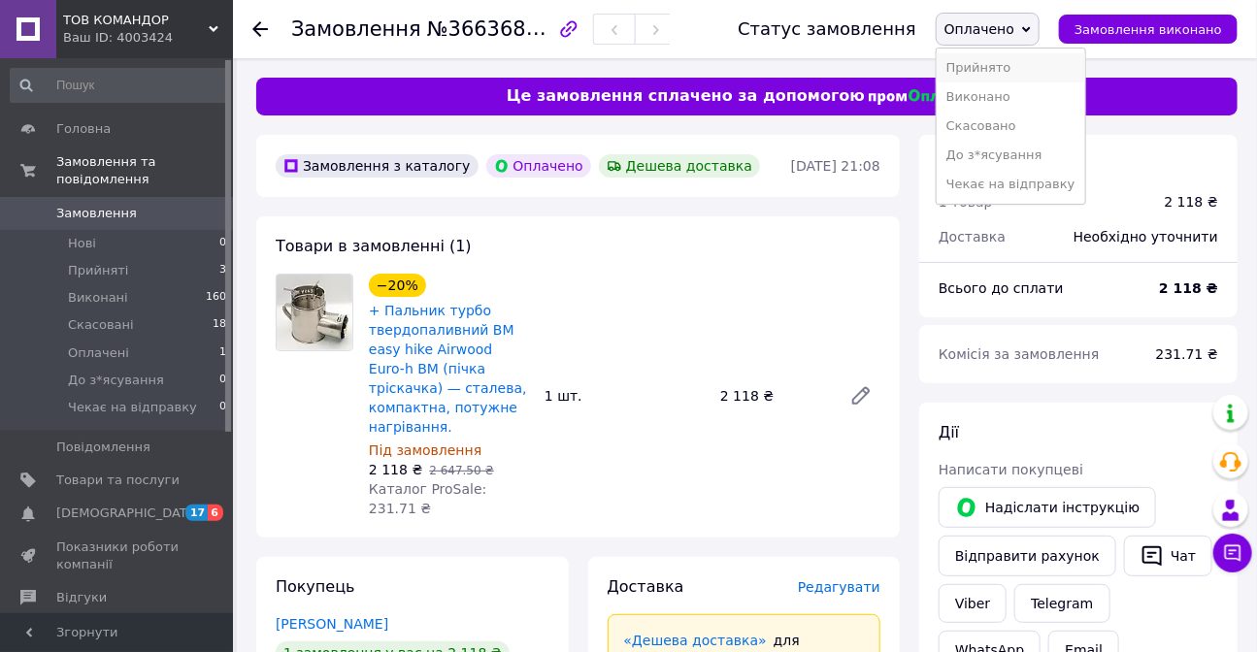
click at [1026, 63] on li "Прийнято" at bounding box center [1011, 67] width 149 height 29
